Goal: Task Accomplishment & Management: Use online tool/utility

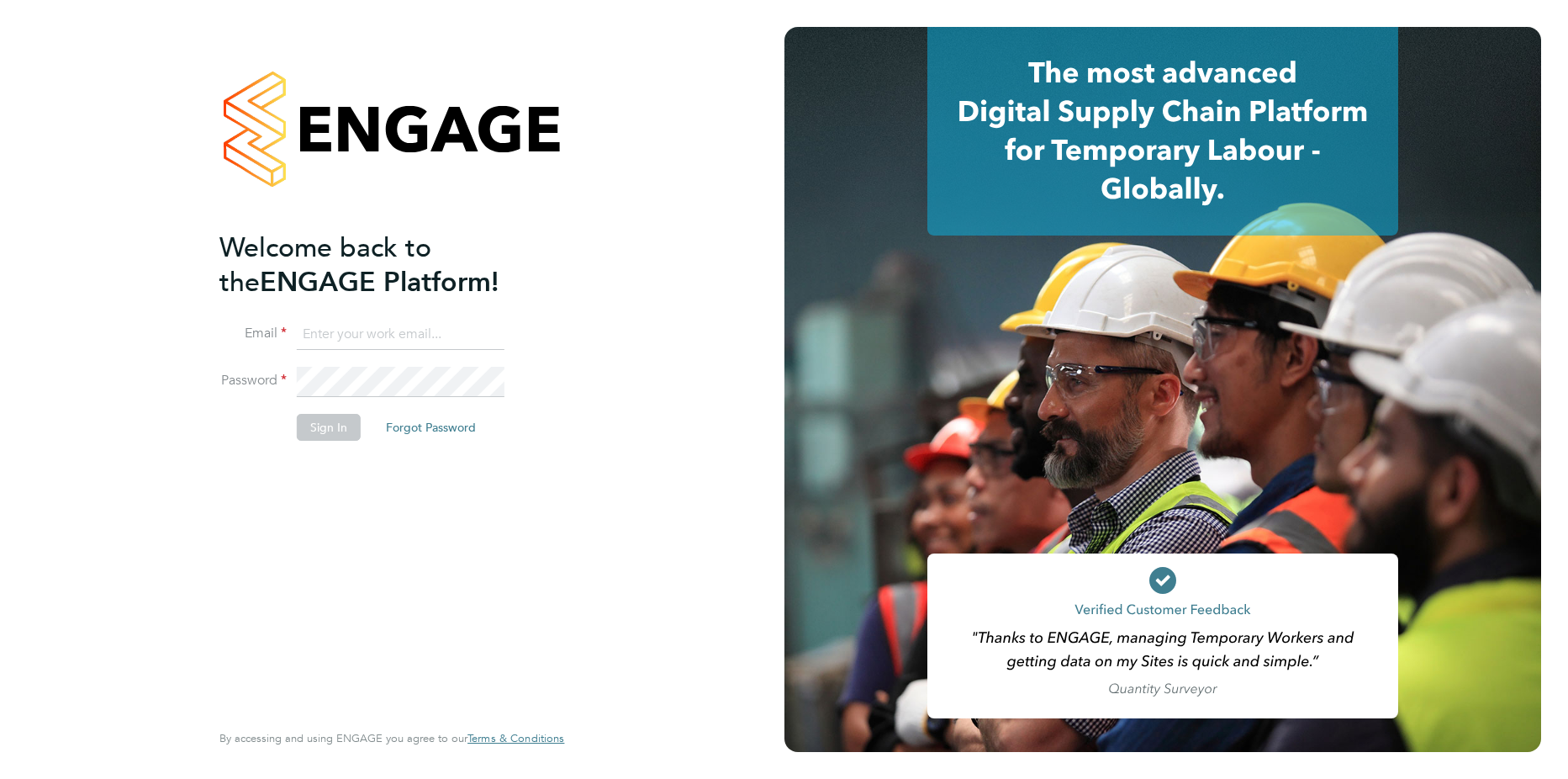
type input "[PERSON_NAME][EMAIL_ADDRESS][DOMAIN_NAME]"
click at [329, 427] on button "Sign In" at bounding box center [328, 427] width 64 height 27
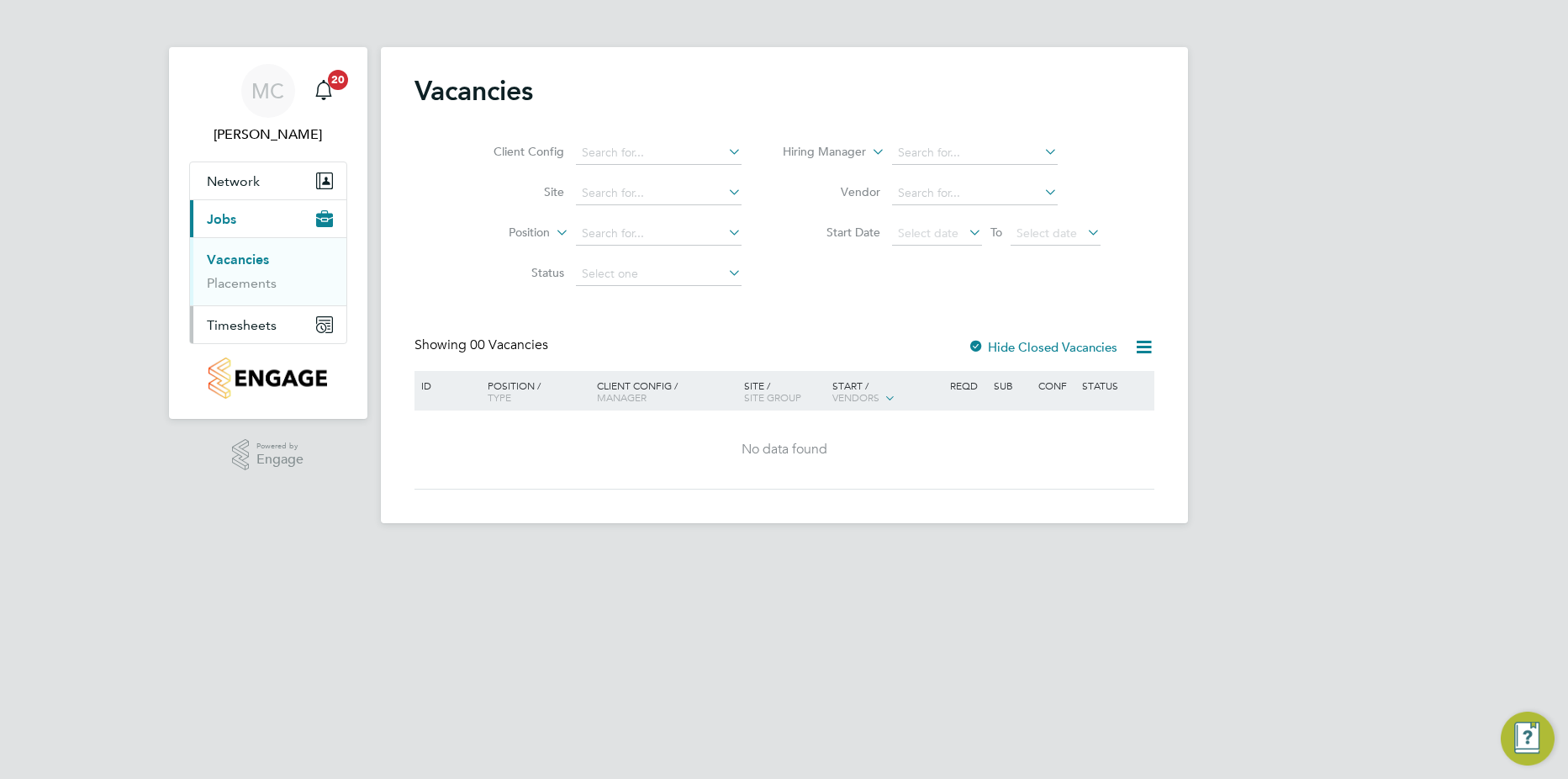
click at [218, 325] on span "Timesheets" at bounding box center [242, 325] width 70 height 16
click at [253, 298] on link "Timesheets" at bounding box center [242, 297] width 70 height 16
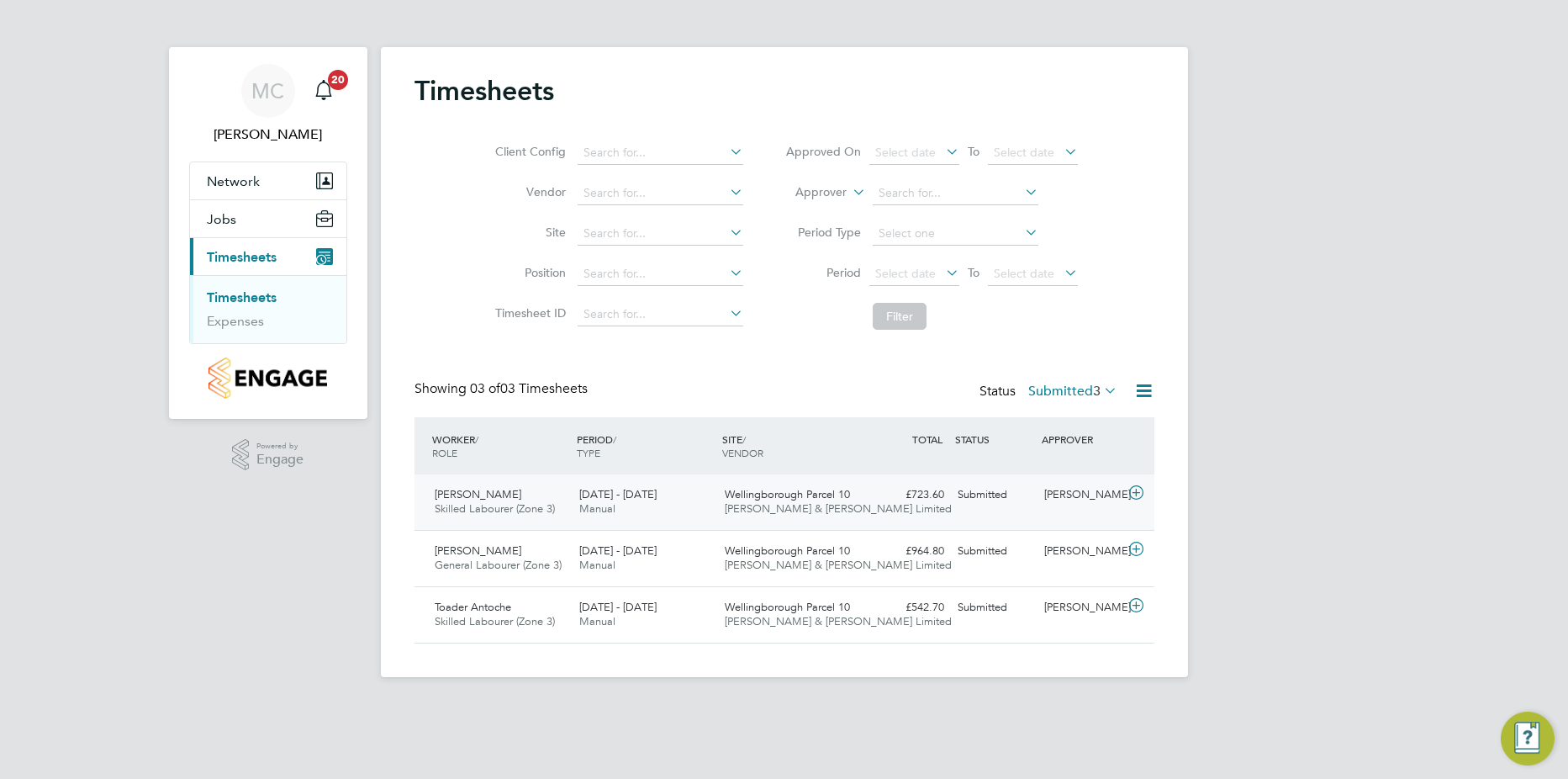
click at [1140, 492] on icon at bounding box center [1136, 492] width 21 height 13
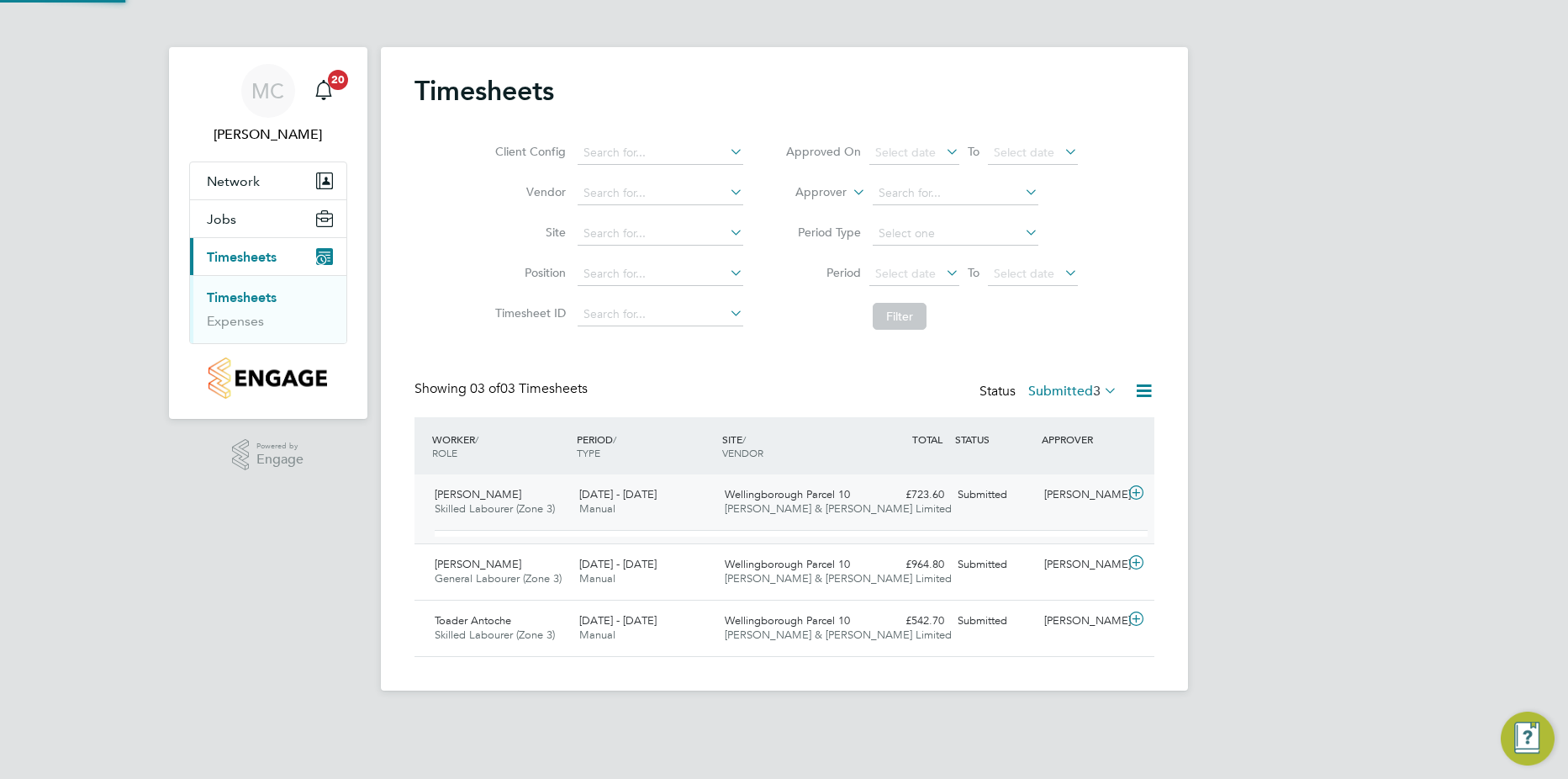
scroll to position [28, 164]
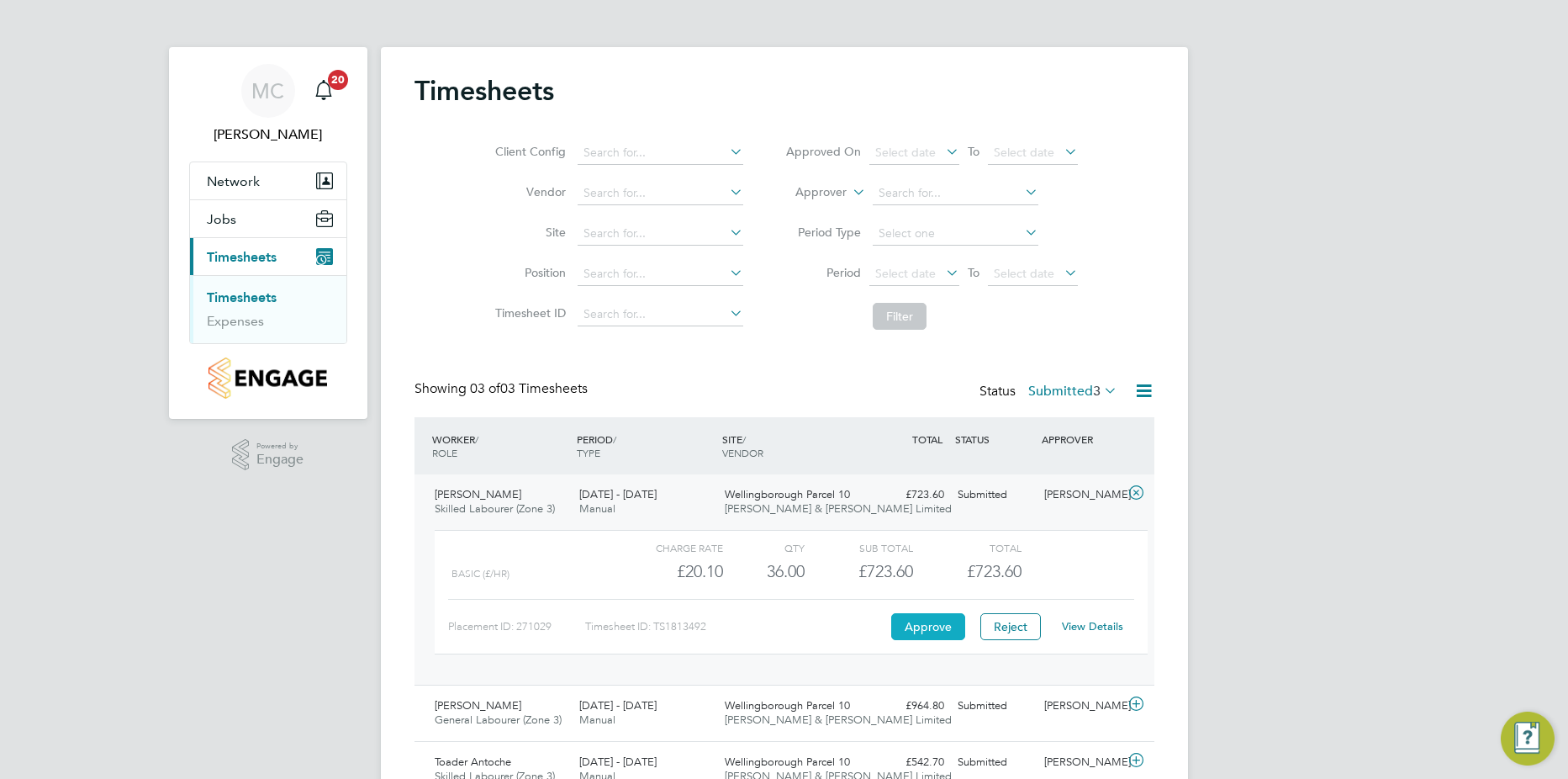
click at [919, 626] on button "Approve" at bounding box center [928, 626] width 74 height 27
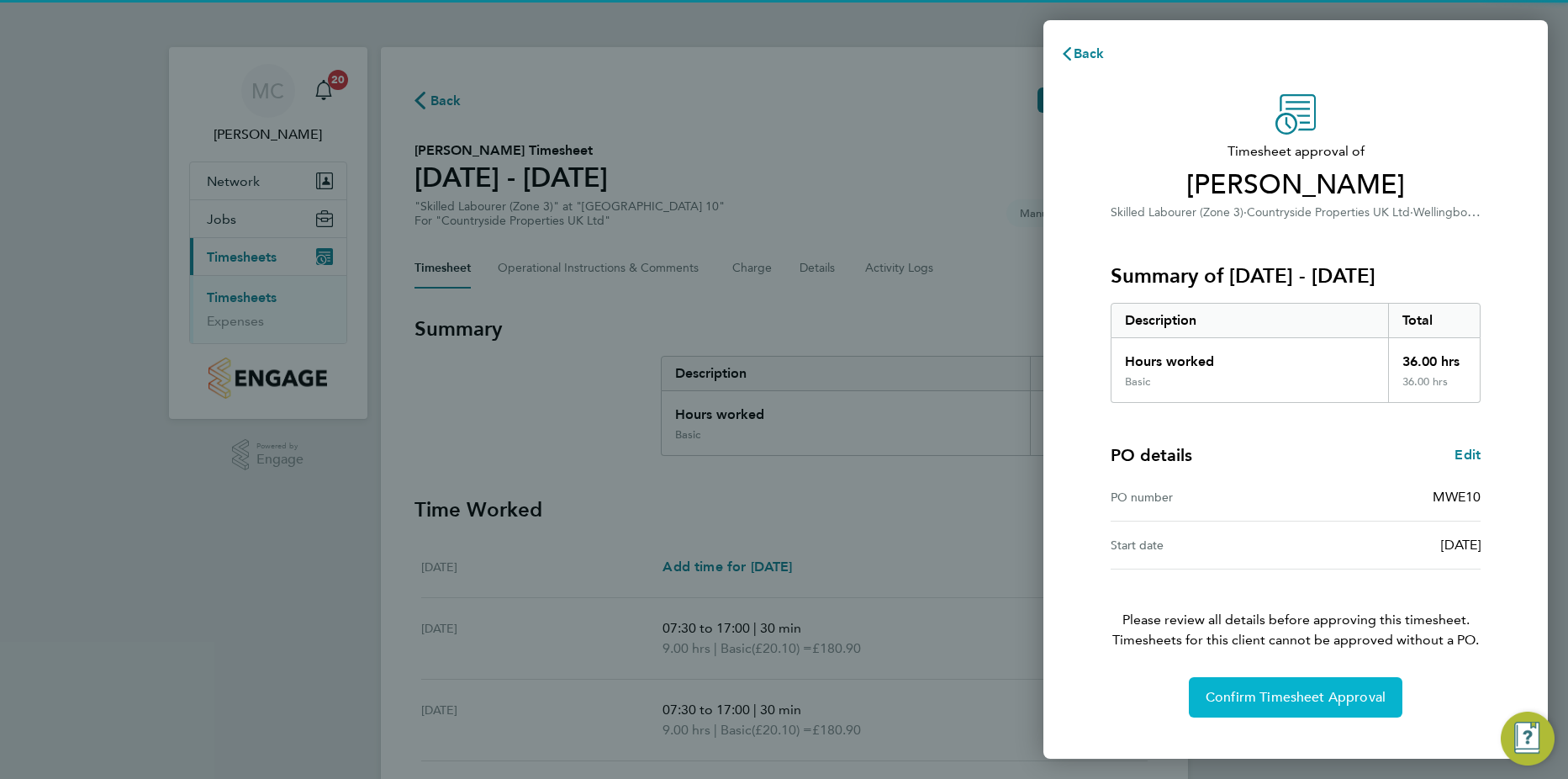
click at [1245, 692] on span "Confirm Timesheet Approval" at bounding box center [1296, 697] width 180 height 17
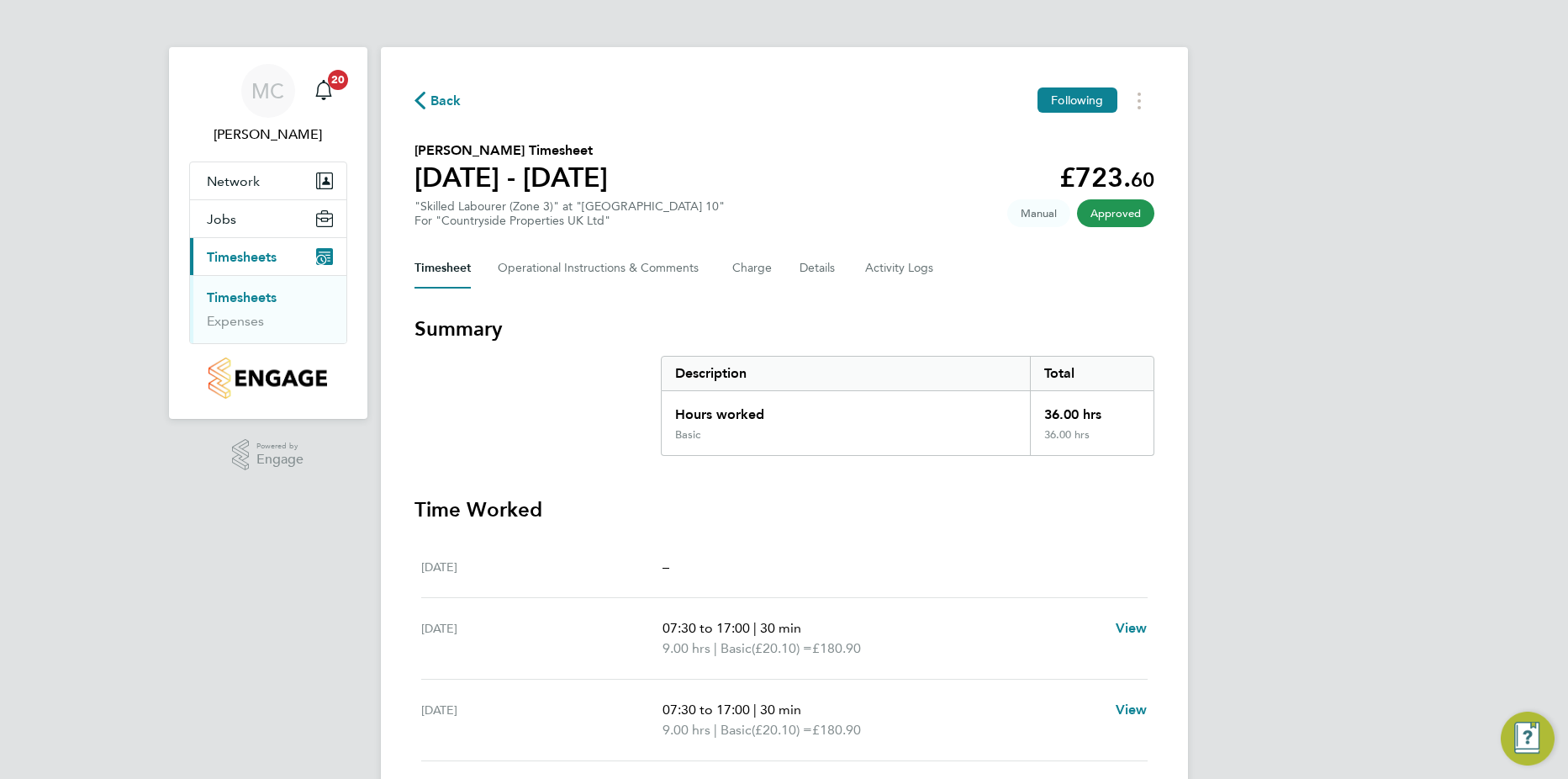
click at [215, 297] on link "Timesheets" at bounding box center [242, 297] width 70 height 16
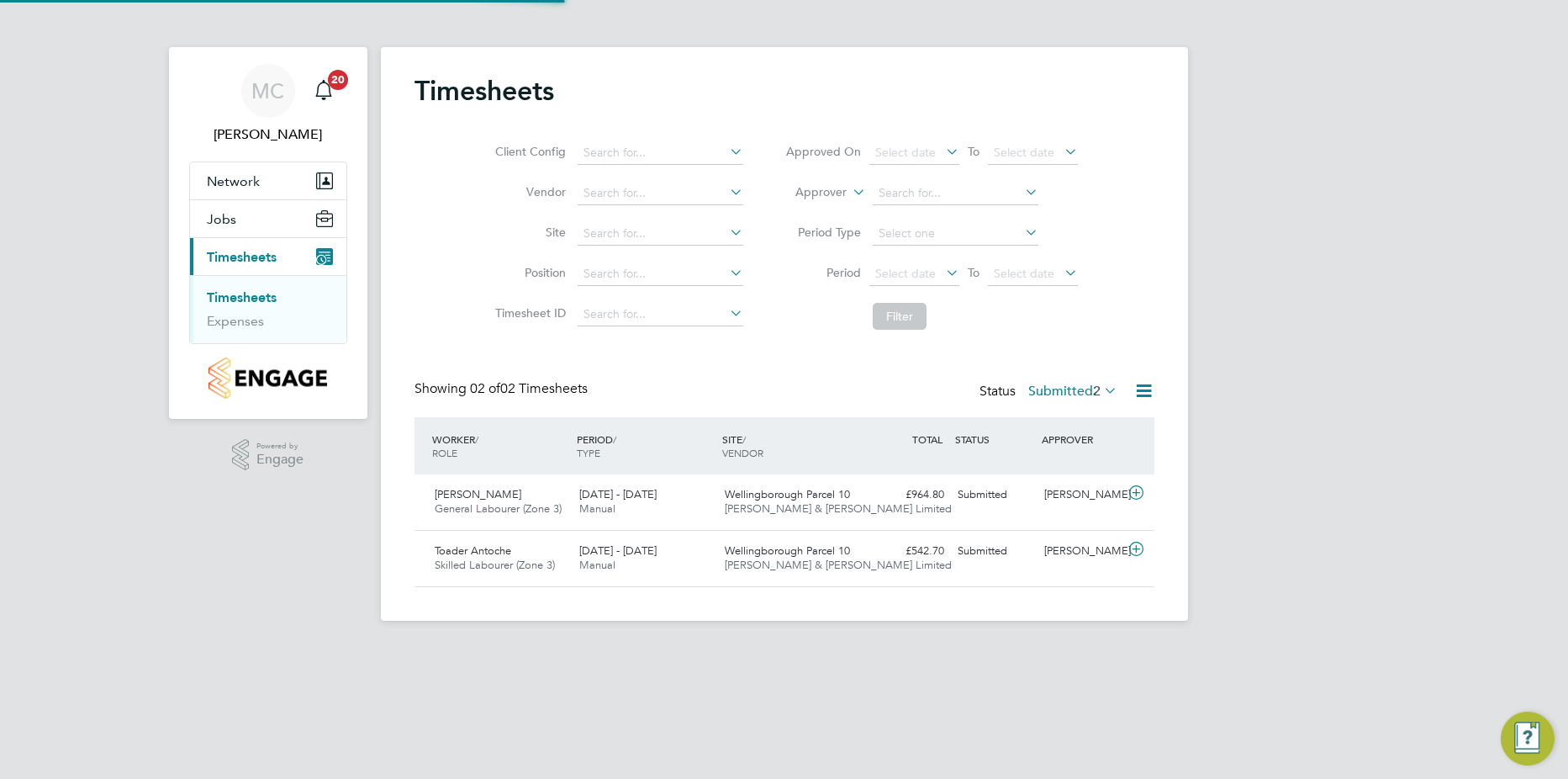
scroll to position [43, 146]
